Goal: Task Accomplishment & Management: Manage account settings

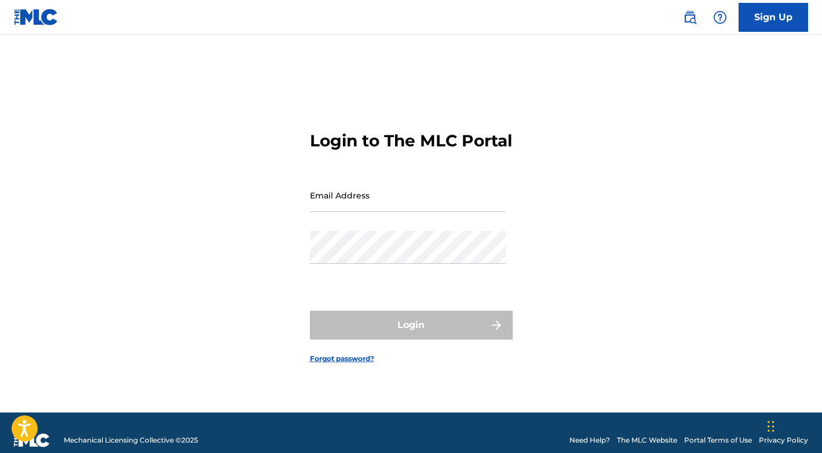
click at [435, 208] on input "Email Address" at bounding box center [408, 195] width 196 height 33
type input "[EMAIL_ADDRESS][DOMAIN_NAME]"
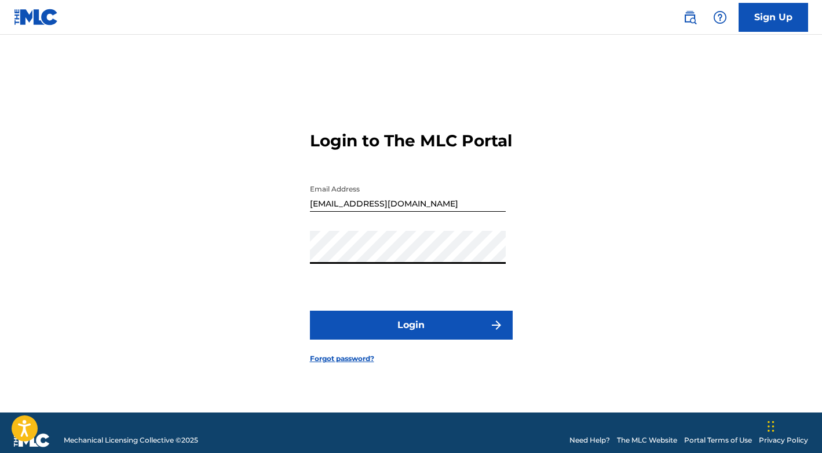
click at [418, 334] on button "Login" at bounding box center [411, 325] width 203 height 29
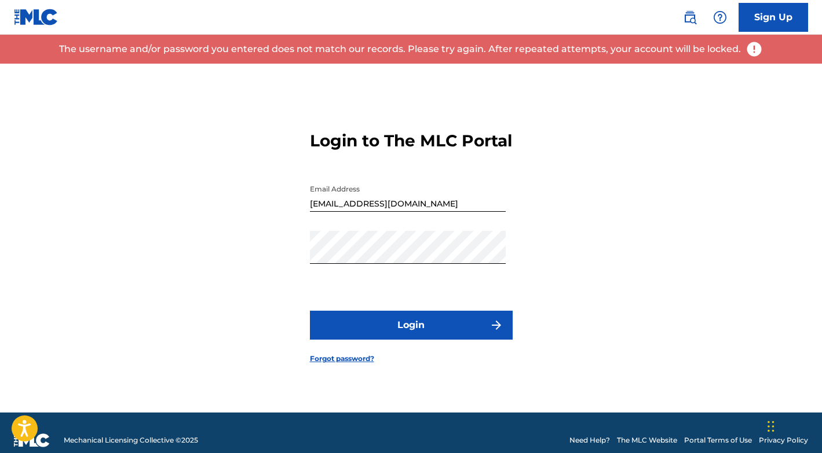
click at [339, 364] on link "Forgot password?" at bounding box center [342, 359] width 64 height 10
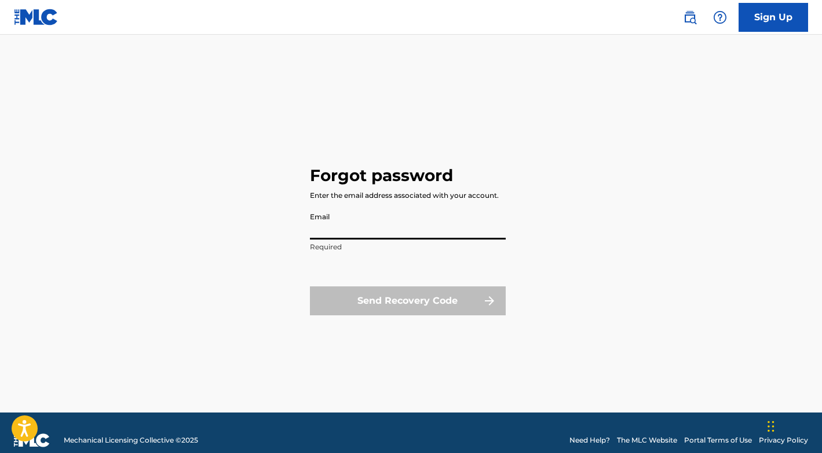
click at [376, 222] on input "Email" at bounding box center [408, 223] width 196 height 33
type input "[EMAIL_ADDRESS][DOMAIN_NAME]"
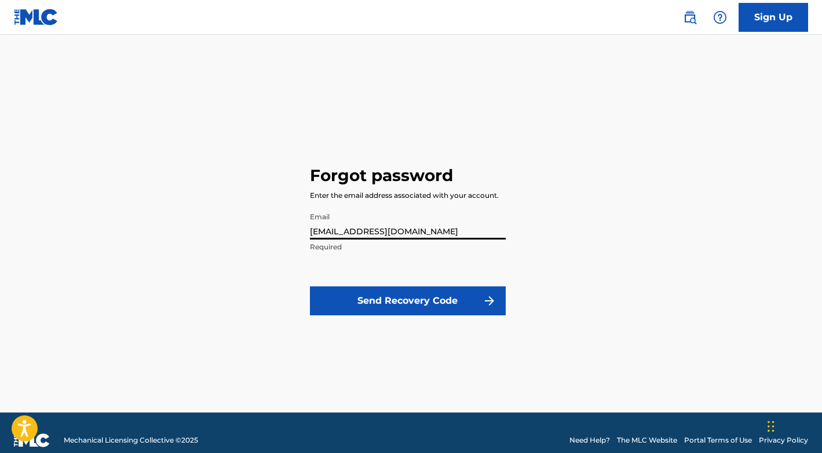
click at [349, 286] on form "Email yeaonlybsn@gmail.com Required Send Recovery Code" at bounding box center [408, 268] width 196 height 123
click at [349, 298] on button "Send Recovery Code" at bounding box center [408, 301] width 196 height 29
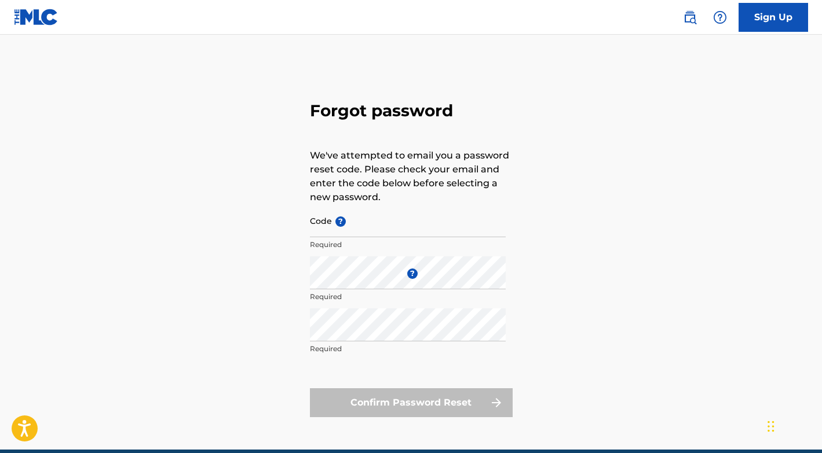
click at [376, 228] on input "Code ?" at bounding box center [408, 220] width 196 height 33
paste input "FP_55d898a60605b330b200fd768eb6"
type input "FP_55d898a60605b330b200fd768eb6"
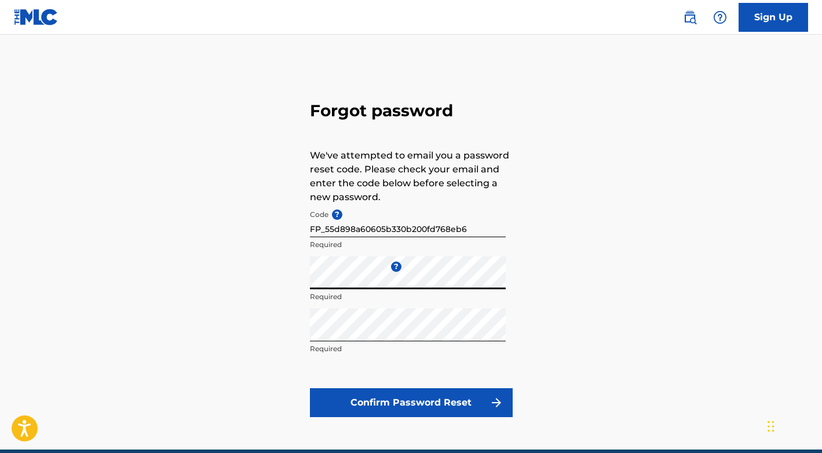
drag, startPoint x: 376, startPoint y: 233, endPoint x: 283, endPoint y: 281, distance: 104.6
click at [283, 281] on div "Forgot password We've attempted to email you a password reset code. Please chec…" at bounding box center [411, 257] width 811 height 386
click at [322, 382] on form "Code ? FP_55d898a60605b330b200fd768eb6 Required Enter a new password ? Required…" at bounding box center [411, 310] width 203 height 213
click at [325, 388] on button "Confirm Password Reset" at bounding box center [411, 402] width 203 height 29
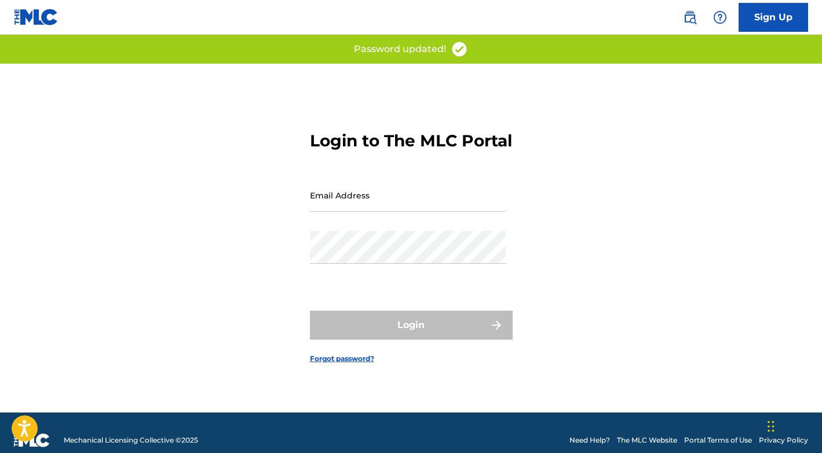
click at [424, 208] on input "Email Address" at bounding box center [408, 195] width 196 height 33
type input "[EMAIL_ADDRESS][DOMAIN_NAME]"
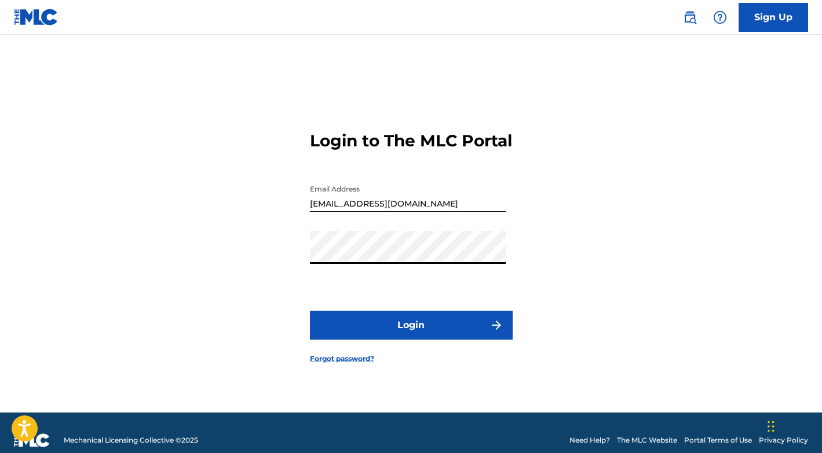
click at [371, 328] on button "Login" at bounding box center [411, 325] width 203 height 29
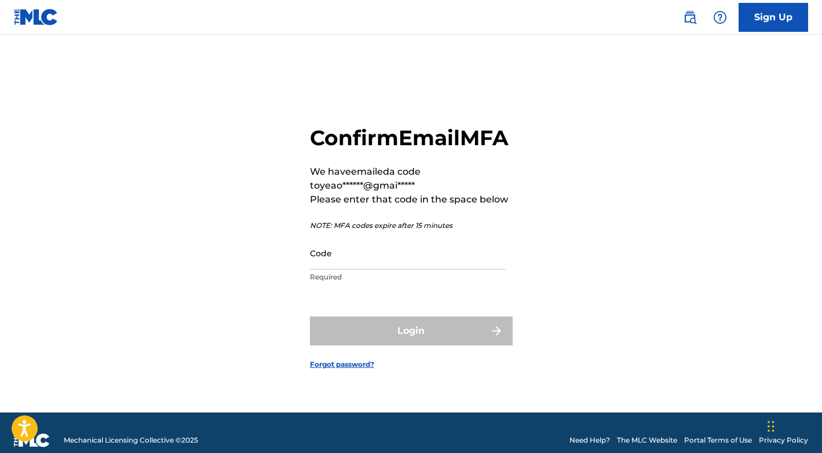
click at [416, 270] on input "Code" at bounding box center [408, 253] width 196 height 33
click at [379, 270] on input "1572476" at bounding box center [408, 253] width 196 height 33
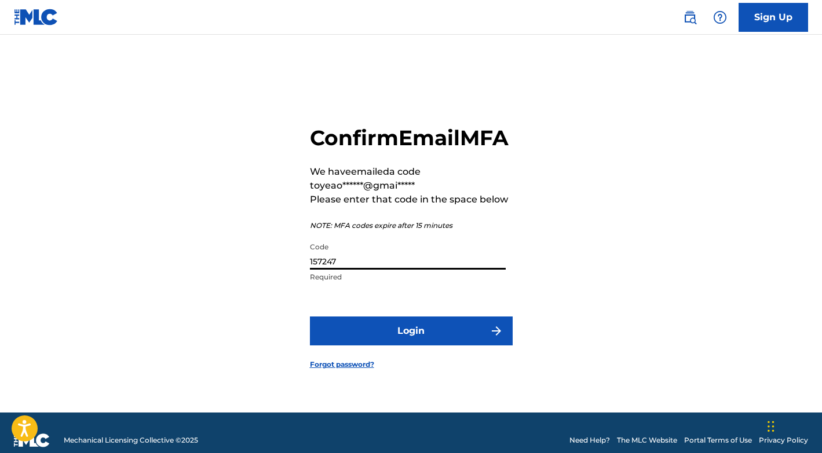
type input "157247"
click at [366, 339] on button "Login" at bounding box center [411, 331] width 203 height 29
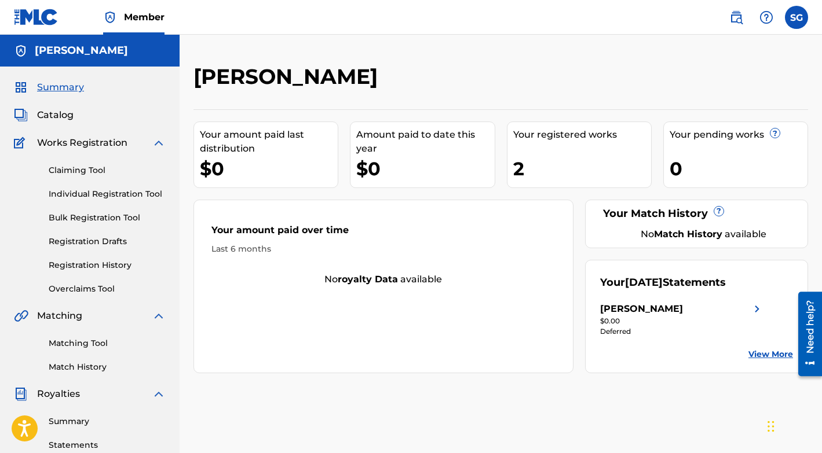
click at [702, 322] on div "$0.00" at bounding box center [682, 321] width 164 height 10
click at [776, 354] on link "View More" at bounding box center [770, 355] width 45 height 12
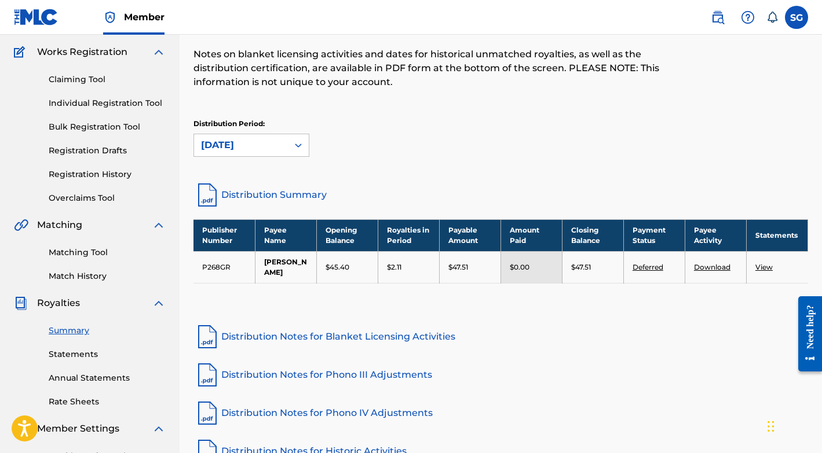
scroll to position [93, 0]
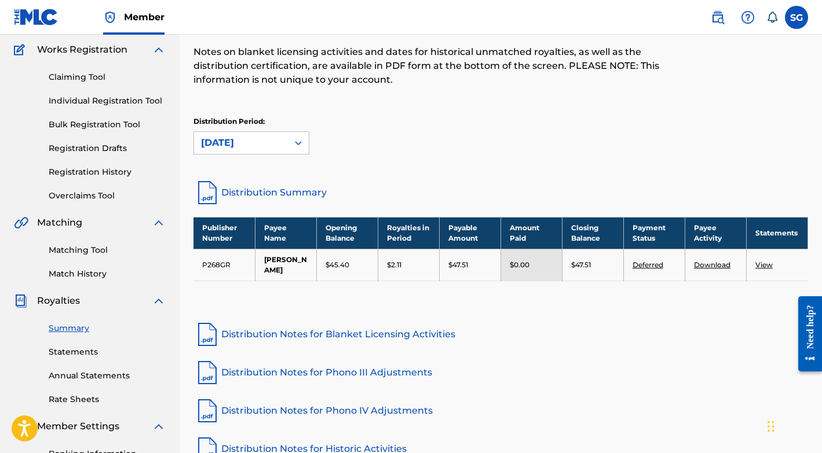
click at [657, 261] on link "Deferred" at bounding box center [647, 265] width 31 height 9
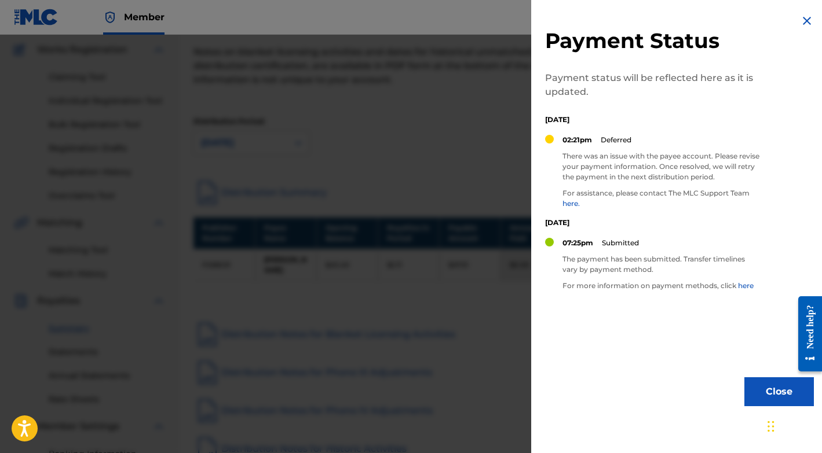
click at [767, 391] on button "Close" at bounding box center [778, 391] width 69 height 29
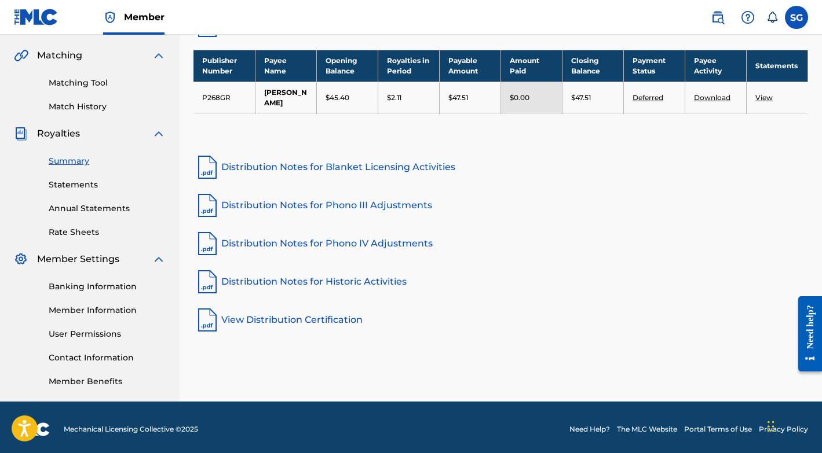
scroll to position [265, 0]
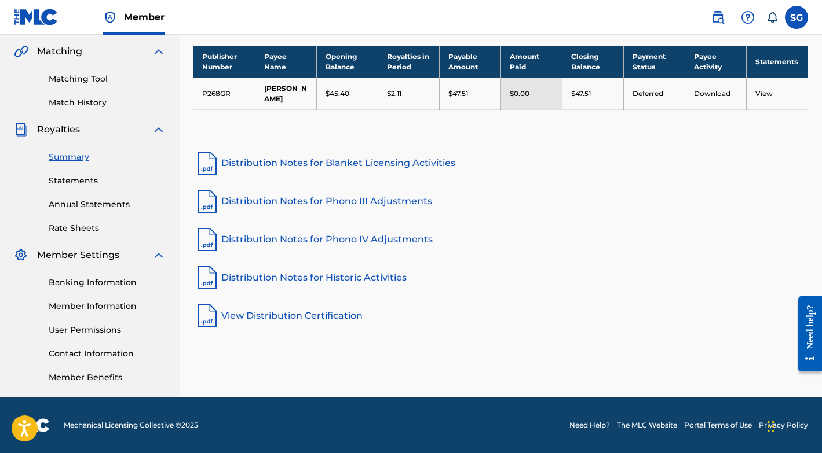
click at [86, 285] on link "Banking Information" at bounding box center [107, 283] width 117 height 12
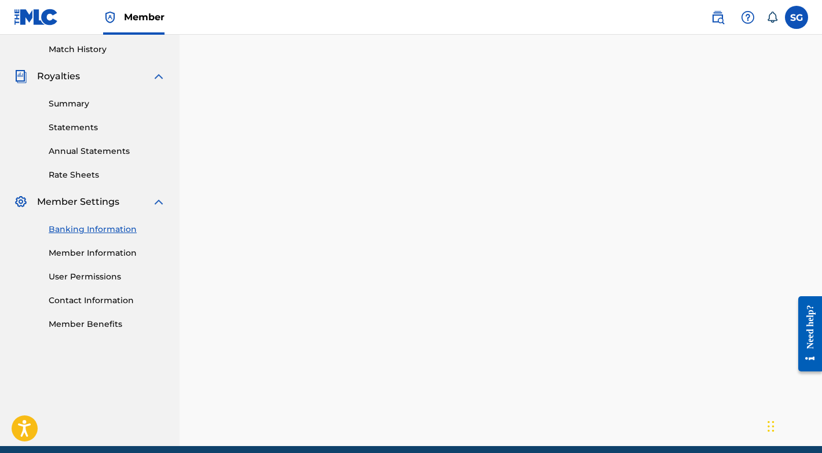
scroll to position [265, 0]
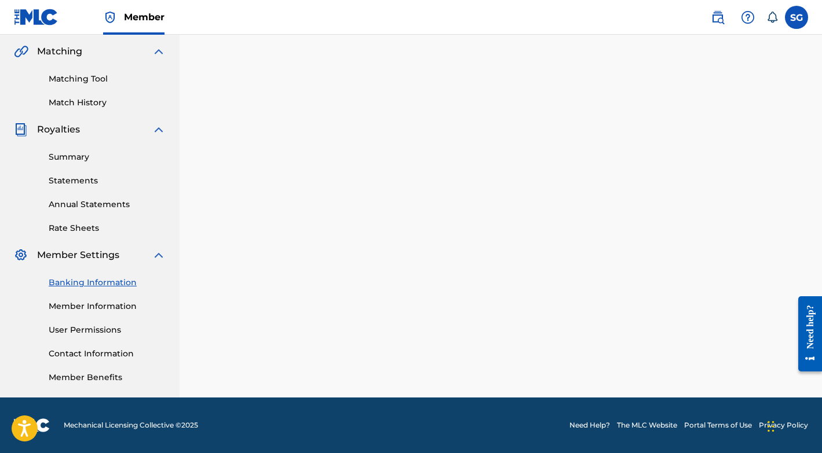
click at [90, 160] on link "Summary" at bounding box center [107, 157] width 117 height 12
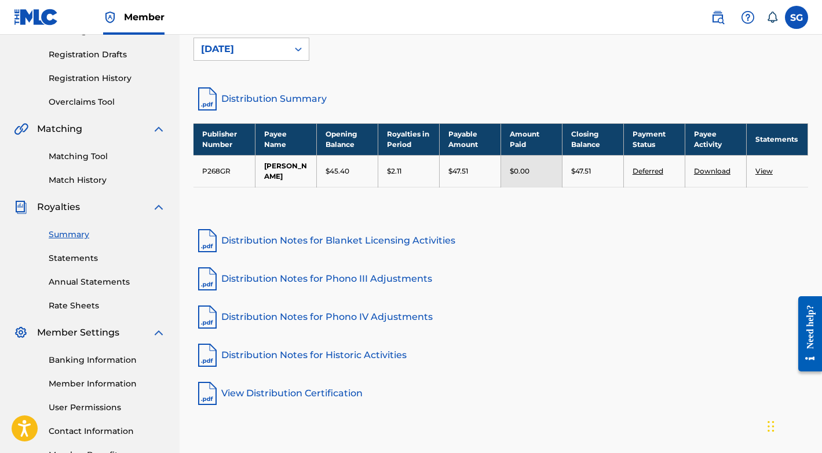
scroll to position [201, 0]
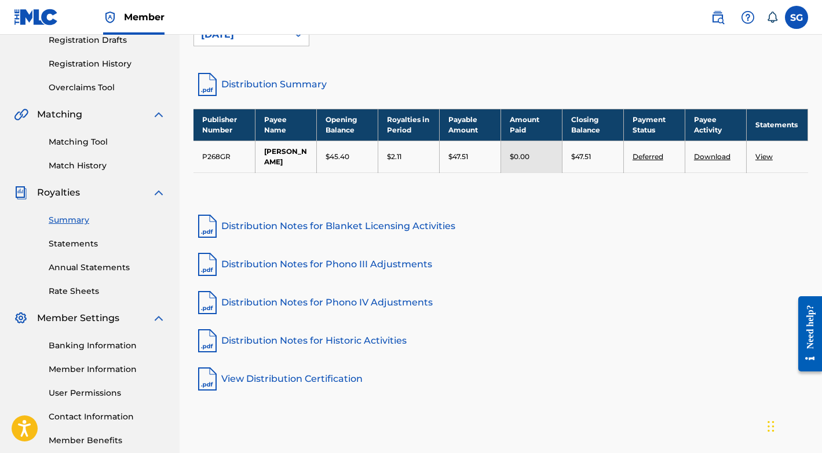
click at [647, 156] on td "Deferred" at bounding box center [653, 157] width 61 height 32
click at [654, 152] on link "Deferred" at bounding box center [647, 156] width 31 height 9
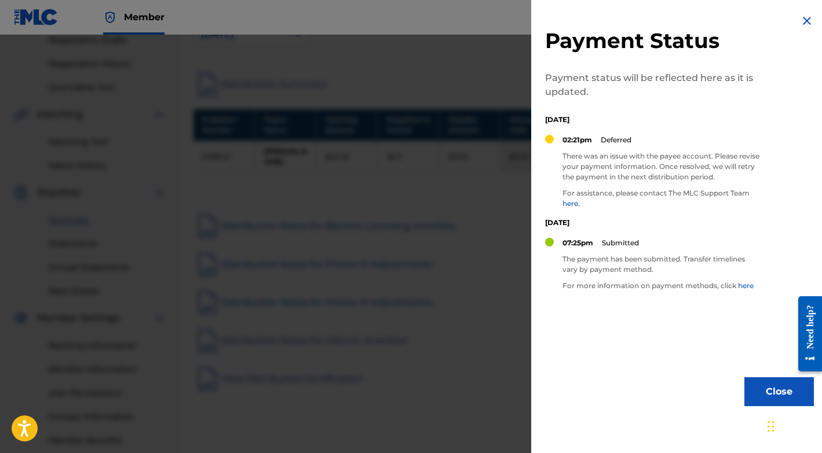
click at [750, 283] on link "here" at bounding box center [746, 285] width 16 height 9
click at [457, 269] on div at bounding box center [411, 261] width 822 height 453
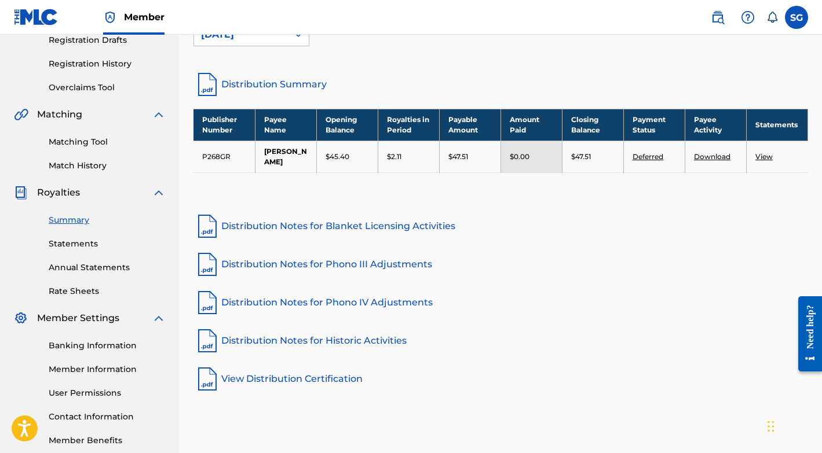
click at [720, 152] on link "Download" at bounding box center [712, 156] width 36 height 9
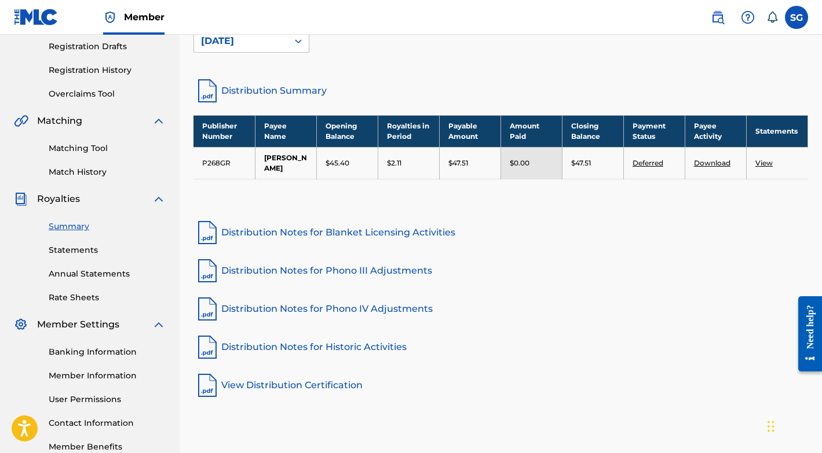
scroll to position [217, 0]
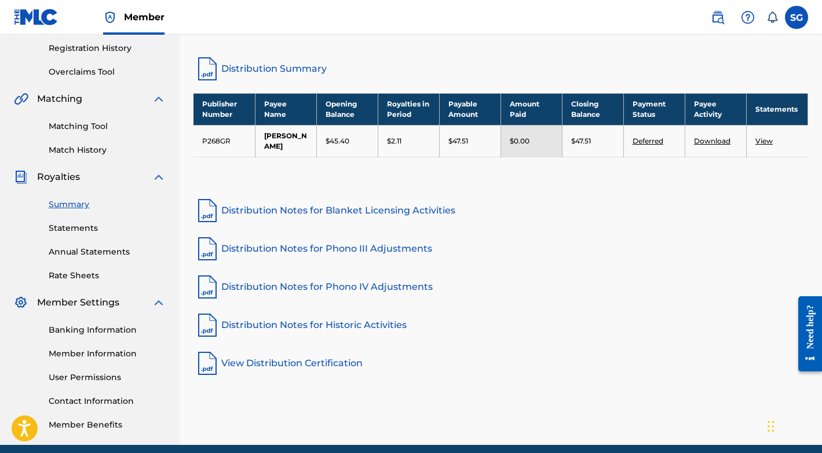
click at [84, 232] on link "Statements" at bounding box center [107, 228] width 117 height 12
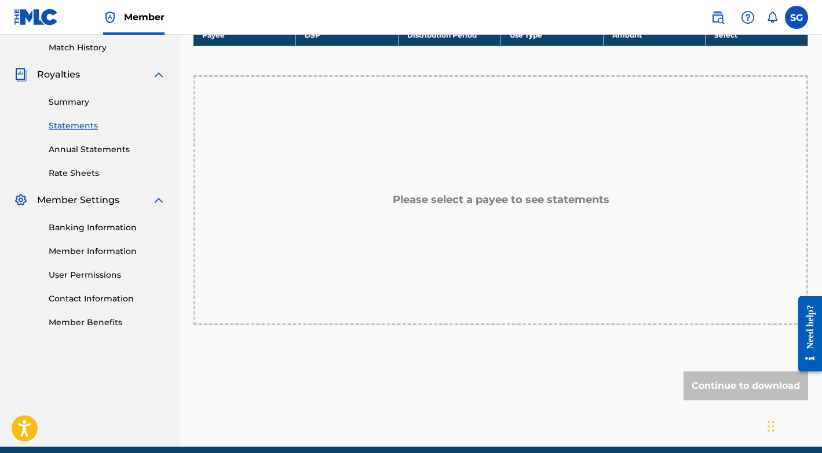
scroll to position [321, 0]
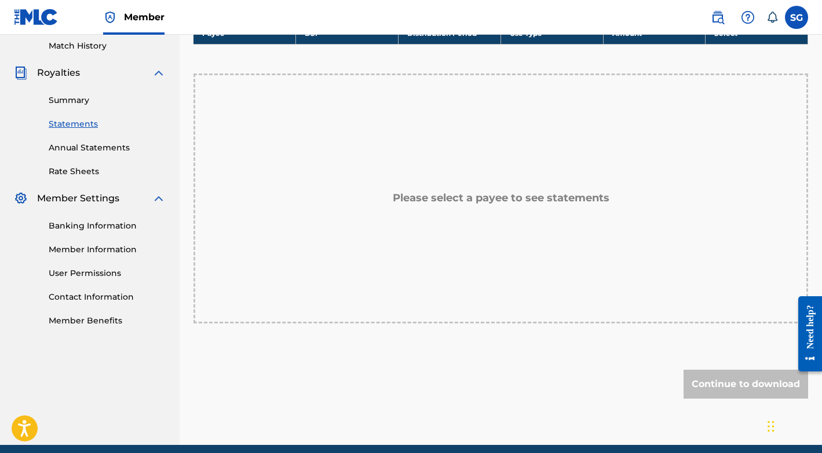
click at [97, 250] on link "Member Information" at bounding box center [107, 250] width 117 height 12
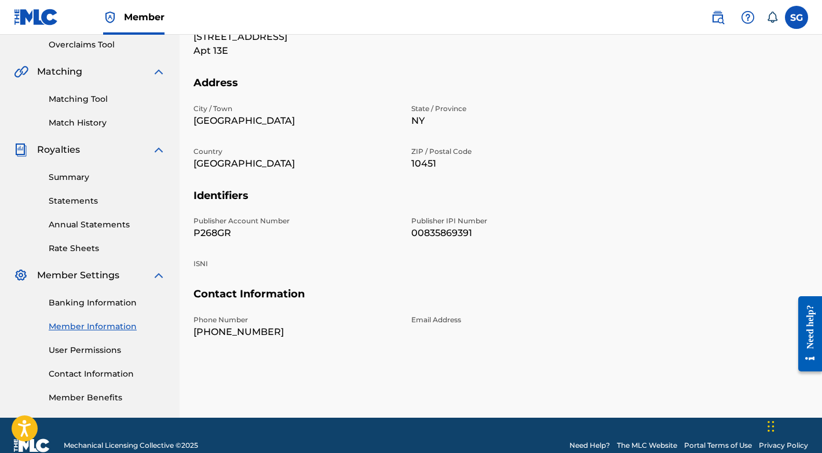
scroll to position [265, 0]
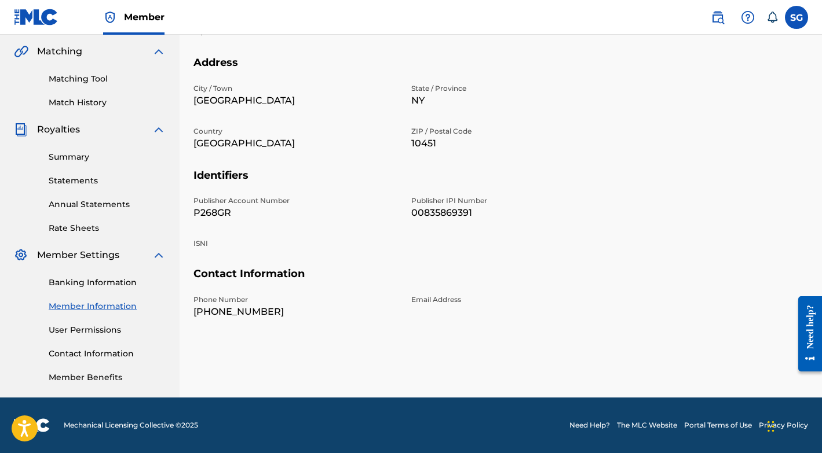
click at [113, 291] on div "Banking Information Member Information User Permissions Contact Information Mem…" at bounding box center [90, 323] width 152 height 122
click at [121, 287] on link "Banking Information" at bounding box center [107, 283] width 117 height 12
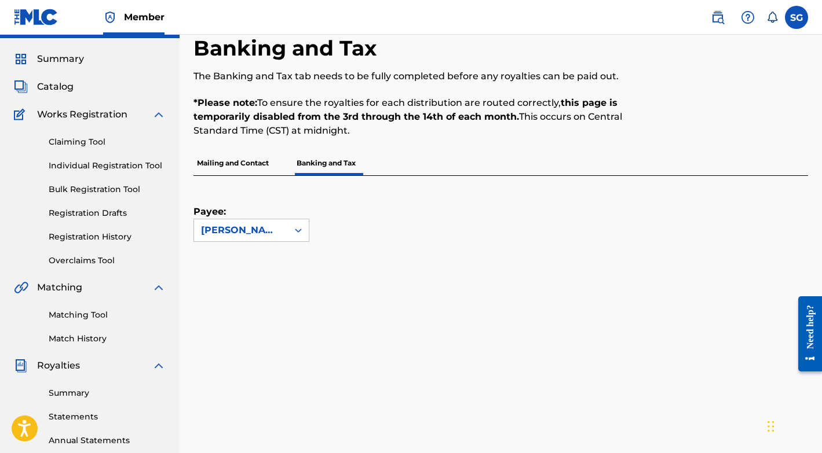
scroll to position [39, 0]
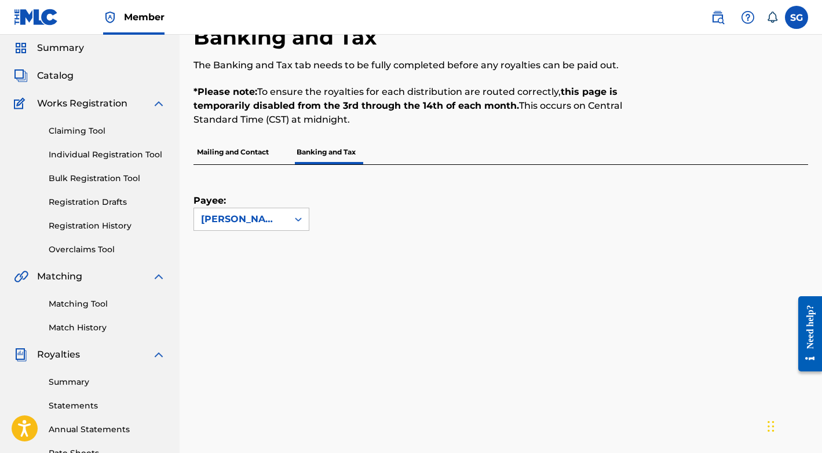
click at [257, 149] on p "Mailing and Contact" at bounding box center [232, 152] width 79 height 24
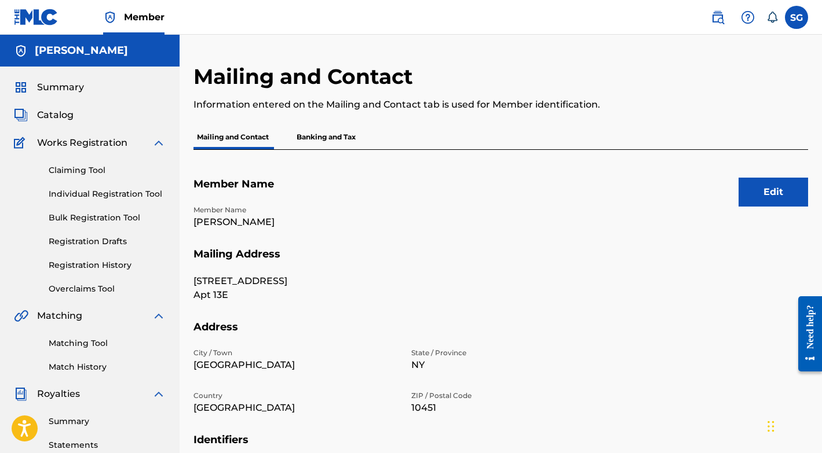
click at [336, 134] on p "Banking and Tax" at bounding box center [326, 137] width 66 height 24
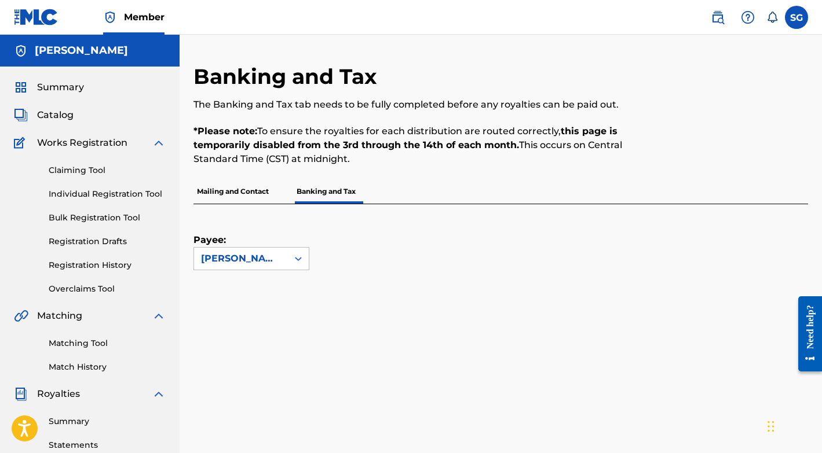
click at [229, 195] on p "Mailing and Contact" at bounding box center [232, 191] width 79 height 24
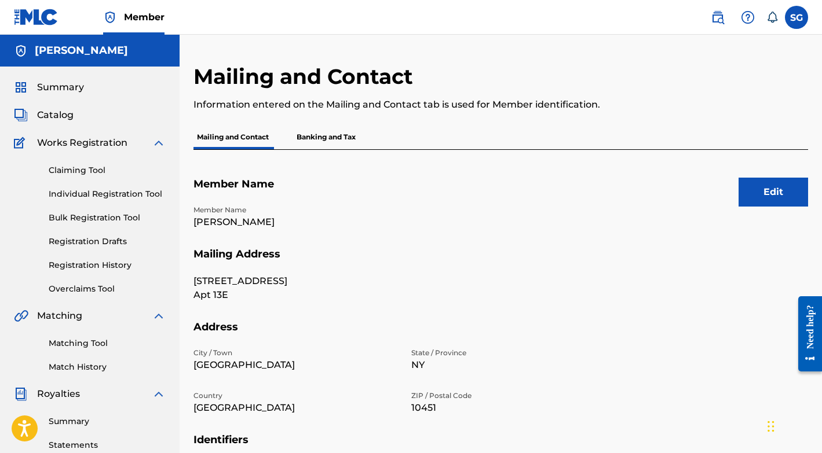
click at [333, 133] on p "Banking and Tax" at bounding box center [326, 137] width 66 height 24
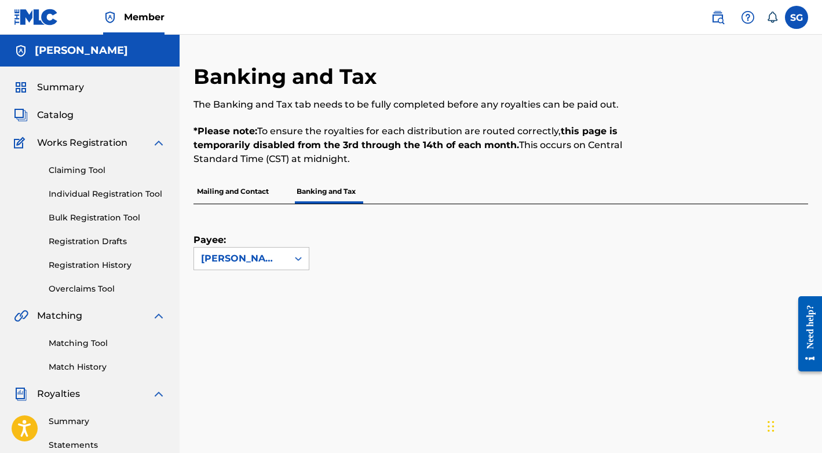
click at [74, 91] on span "Summary" at bounding box center [60, 87] width 47 height 14
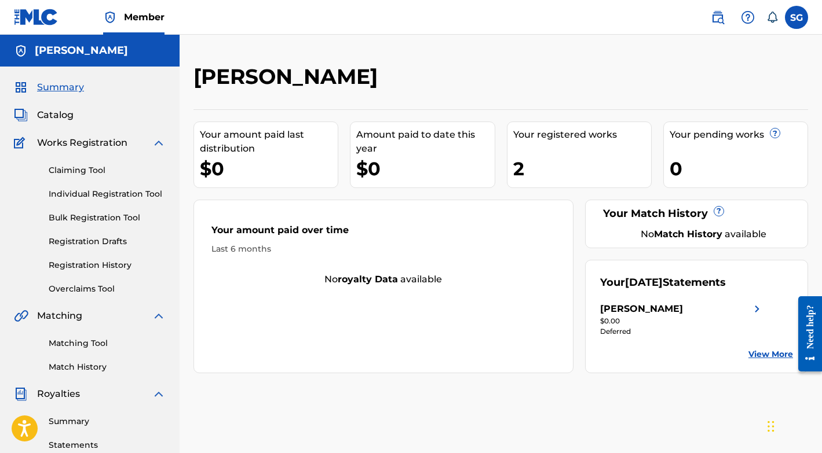
click at [56, 115] on span "Catalog" at bounding box center [55, 115] width 36 height 14
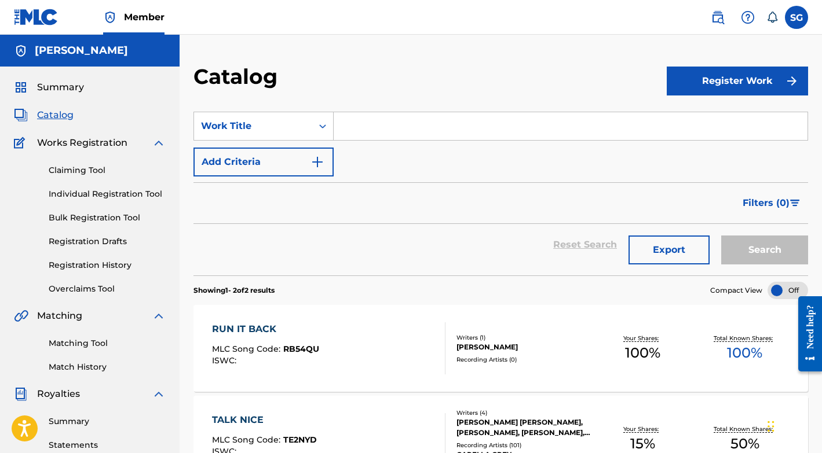
click at [103, 165] on link "Claiming Tool" at bounding box center [107, 170] width 117 height 12
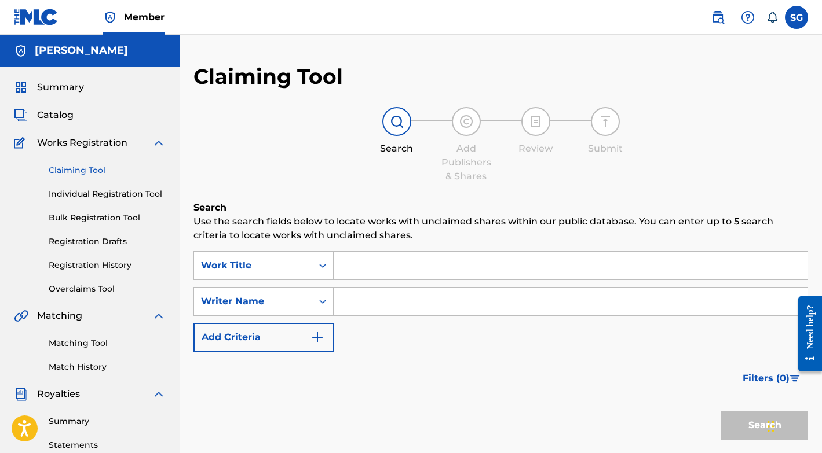
click at [61, 113] on span "Catalog" at bounding box center [55, 115] width 36 height 14
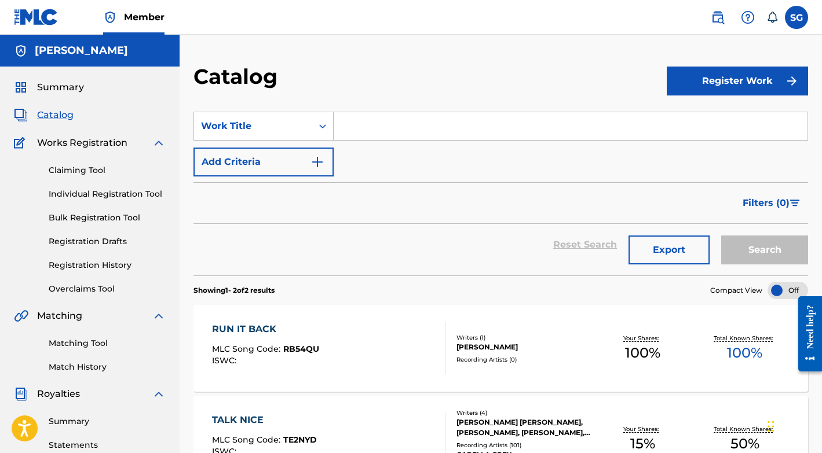
click at [71, 90] on span "Summary" at bounding box center [60, 87] width 47 height 14
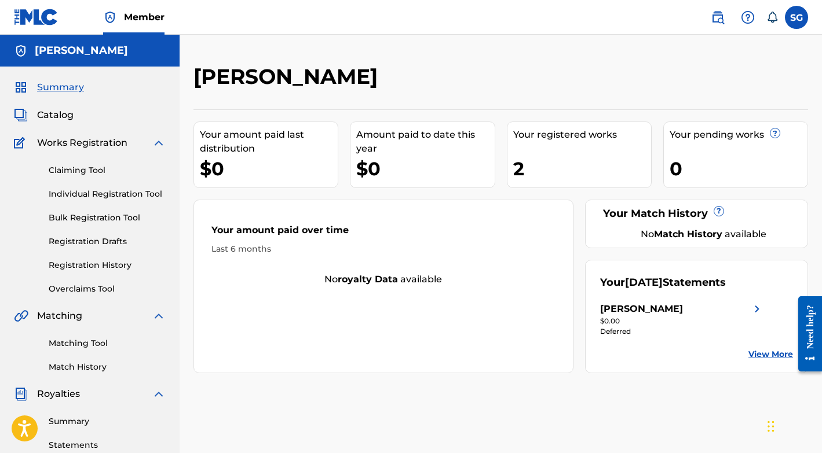
click at [759, 352] on link "View More" at bounding box center [770, 355] width 45 height 12
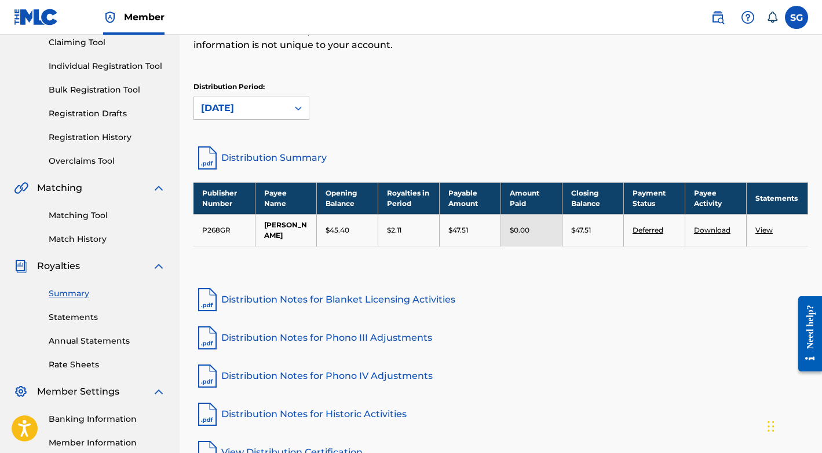
scroll to position [131, 0]
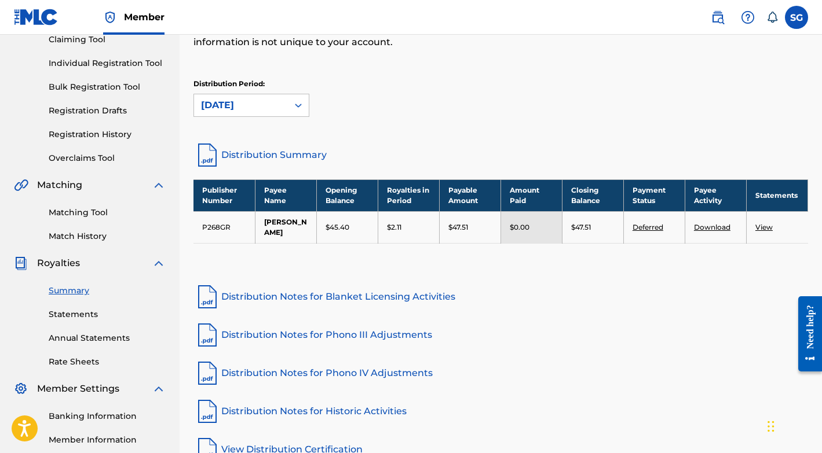
click at [654, 223] on link "Deferred" at bounding box center [647, 227] width 31 height 9
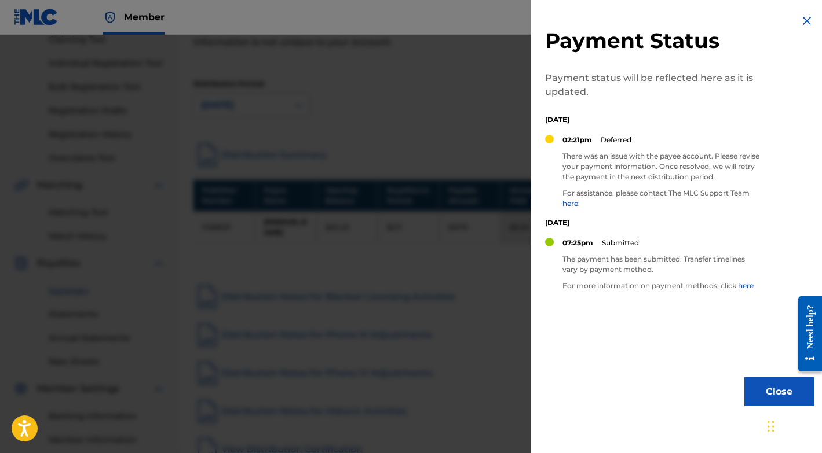
click at [570, 203] on link "here." at bounding box center [570, 203] width 17 height 9
click at [280, 236] on div at bounding box center [411, 261] width 822 height 453
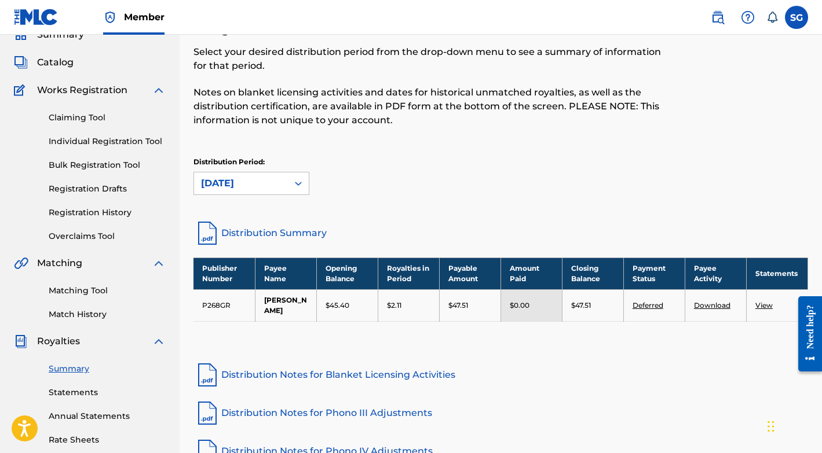
scroll to position [0, 0]
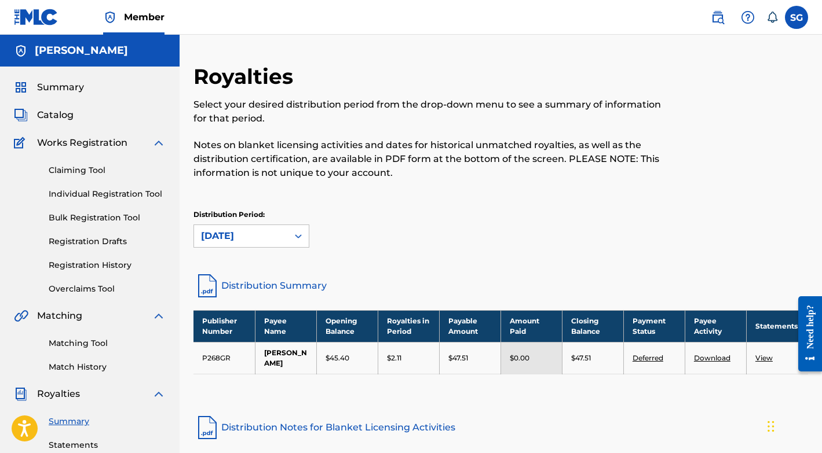
click at [791, 29] on nav "Member SG SG [PERSON_NAME] [PERSON_NAME][EMAIL_ADDRESS][DOMAIN_NAME] Notificati…" at bounding box center [411, 17] width 822 height 35
click at [797, 21] on label at bounding box center [795, 17] width 23 height 23
click at [796, 17] on input "SG [PERSON_NAME] [PERSON_NAME][EMAIL_ADDRESS][DOMAIN_NAME] Notification Prefere…" at bounding box center [796, 17] width 0 height 0
click at [689, 164] on p "Log out" at bounding box center [683, 164] width 27 height 10
click at [796, 17] on input "SG [PERSON_NAME] [PERSON_NAME][EMAIL_ADDRESS][DOMAIN_NAME] Notification Prefere…" at bounding box center [796, 17] width 0 height 0
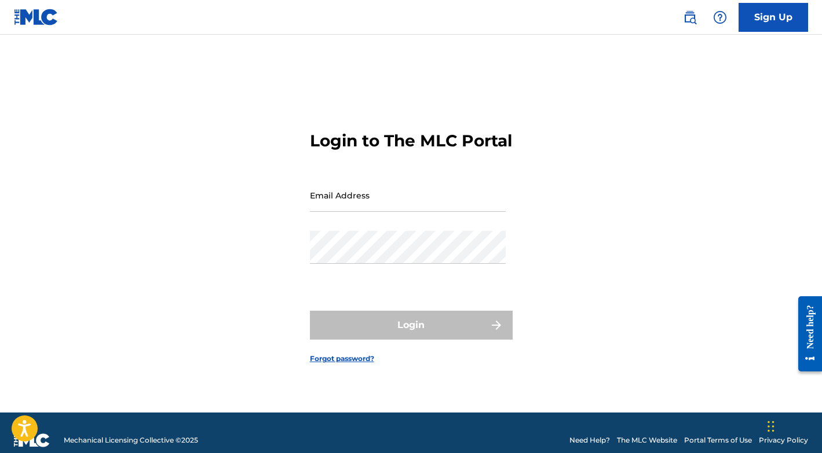
click at [160, 86] on div "Login to The MLC Portal Email Address Password Login Forgot password?" at bounding box center [411, 238] width 811 height 349
